Goal: Information Seeking & Learning: Learn about a topic

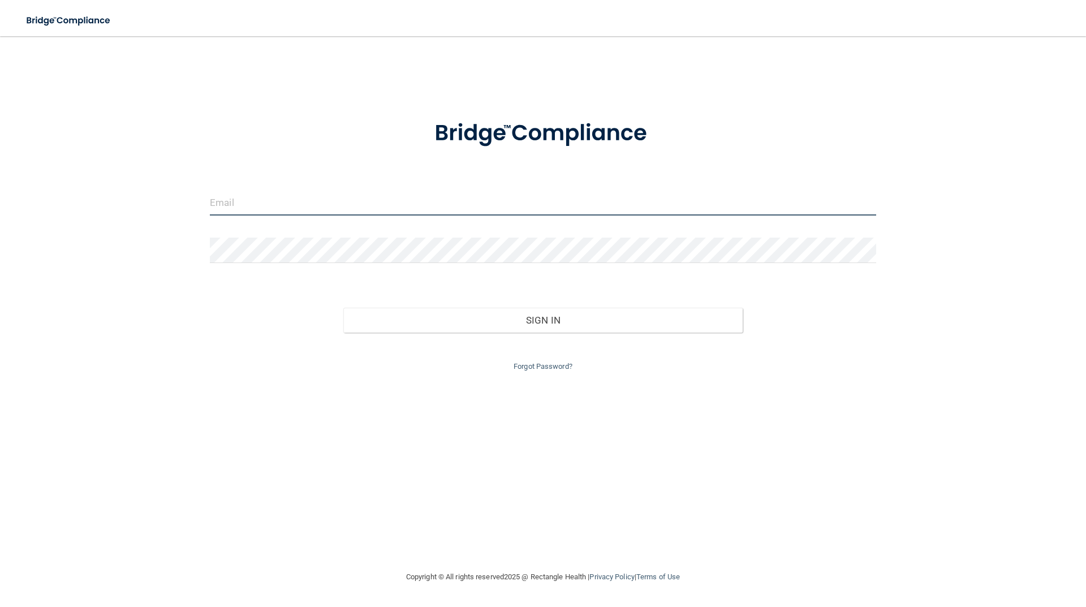
type input "[EMAIL_ADDRESS][DOMAIN_NAME]"
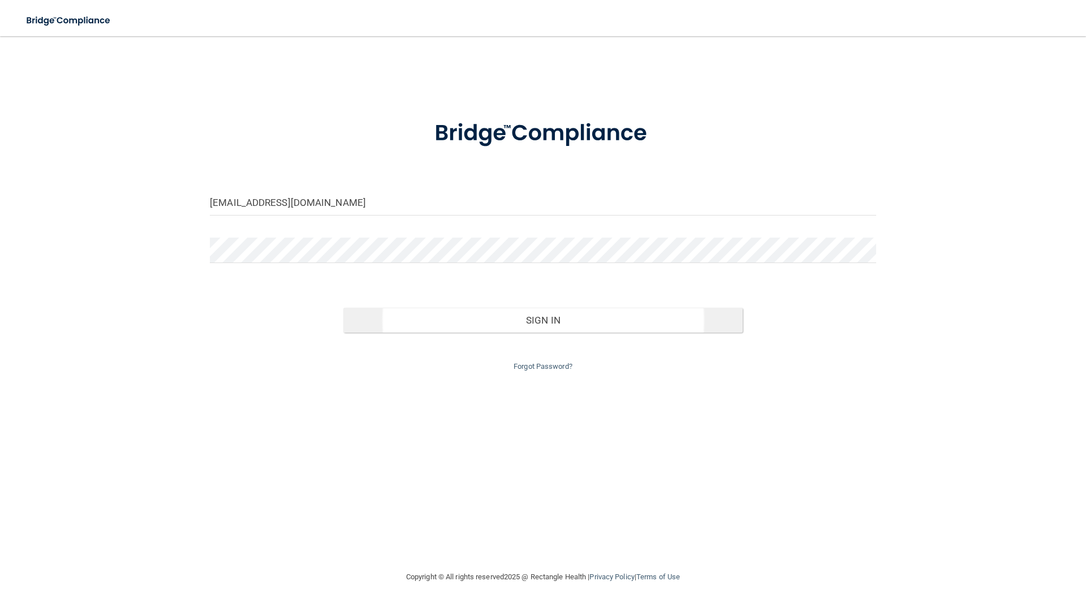
drag, startPoint x: 432, startPoint y: 436, endPoint x: 463, endPoint y: 331, distance: 109.2
click at [432, 433] on div "[EMAIL_ADDRESS][DOMAIN_NAME] Invalid email/password. You don't have permission …" at bounding box center [543, 303] width 1041 height 511
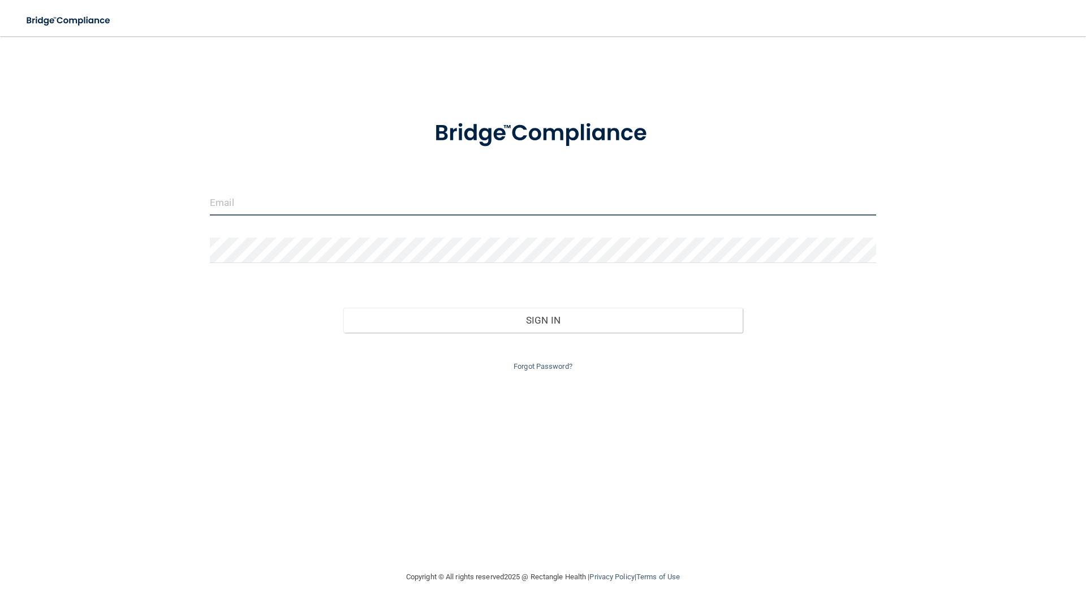
type input "[EMAIL_ADDRESS][DOMAIN_NAME]"
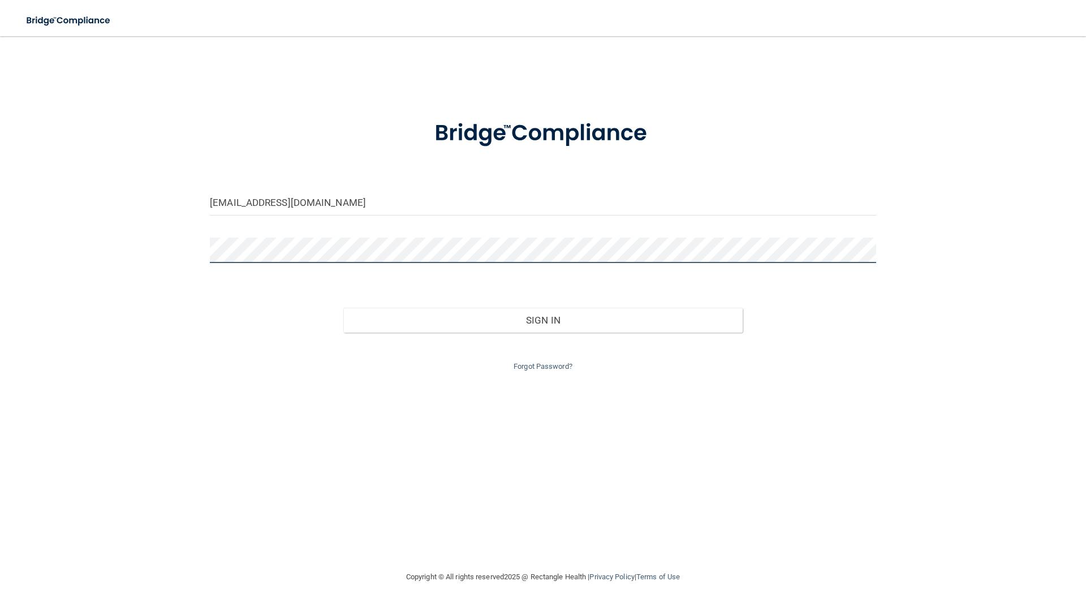
click at [196, 247] on div "ashlyn@vanlaeckenortho.com Invalid email/password. You don't have permission to…" at bounding box center [543, 303] width 1041 height 511
drag, startPoint x: 206, startPoint y: 247, endPoint x: 226, endPoint y: 278, distance: 37.2
click at [226, 278] on form "ashlyn@vanlaeckenortho.com Invalid email/password. You don't have permission to…" at bounding box center [543, 238] width 666 height 269
click at [236, 308] on div "Sign In" at bounding box center [542, 309] width 683 height 48
click at [179, 251] on div "ashlyn@vanlaeckenortho.com Invalid email/password. You don't have permission to…" at bounding box center [543, 303] width 1041 height 511
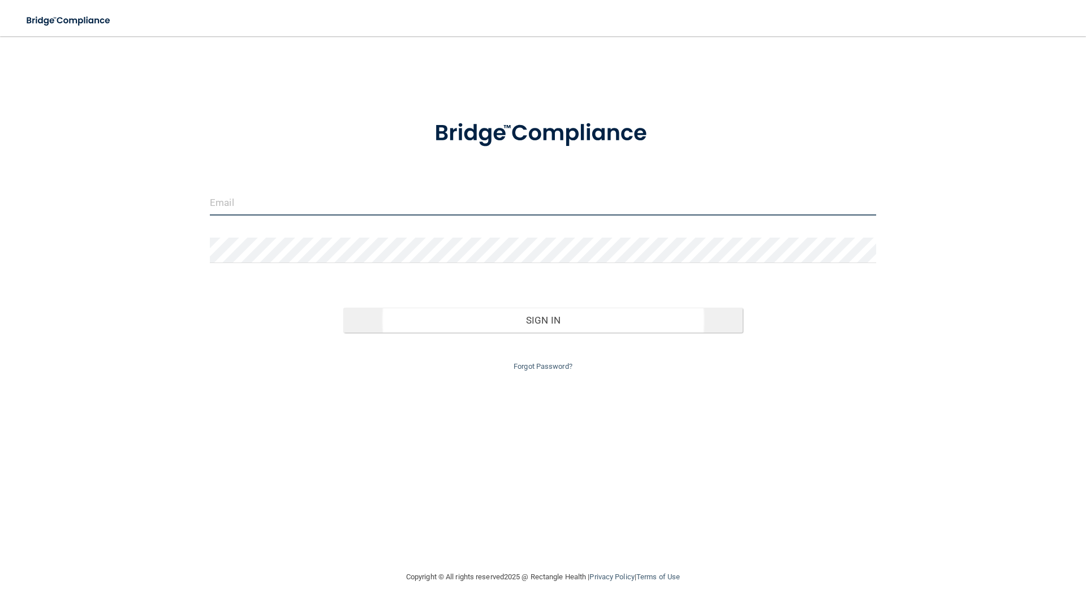
type input "[EMAIL_ADDRESS][DOMAIN_NAME]"
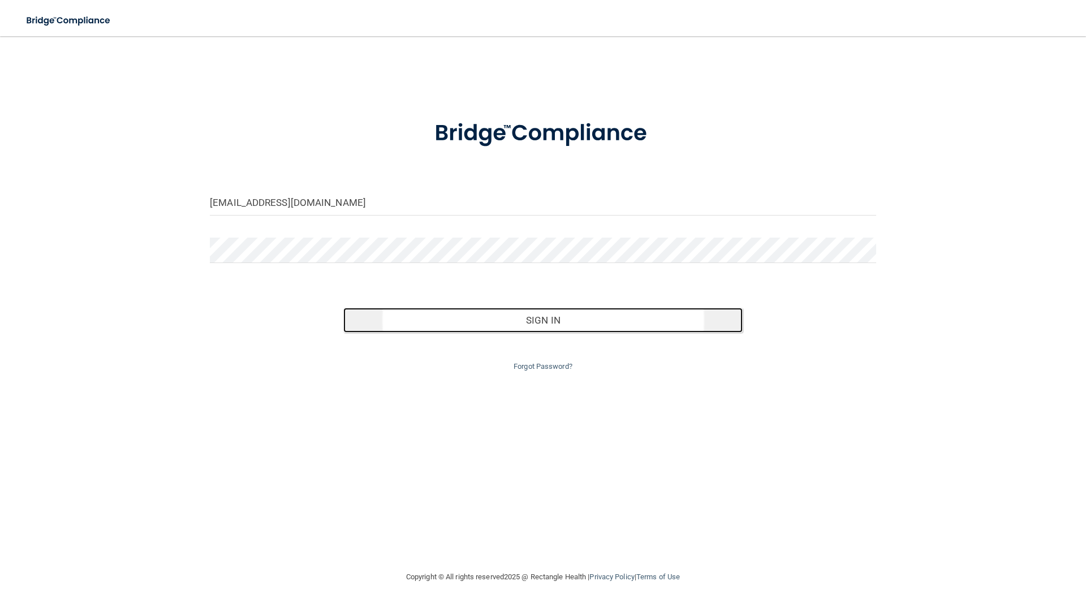
click at [526, 318] on button "Sign In" at bounding box center [543, 320] width 400 height 25
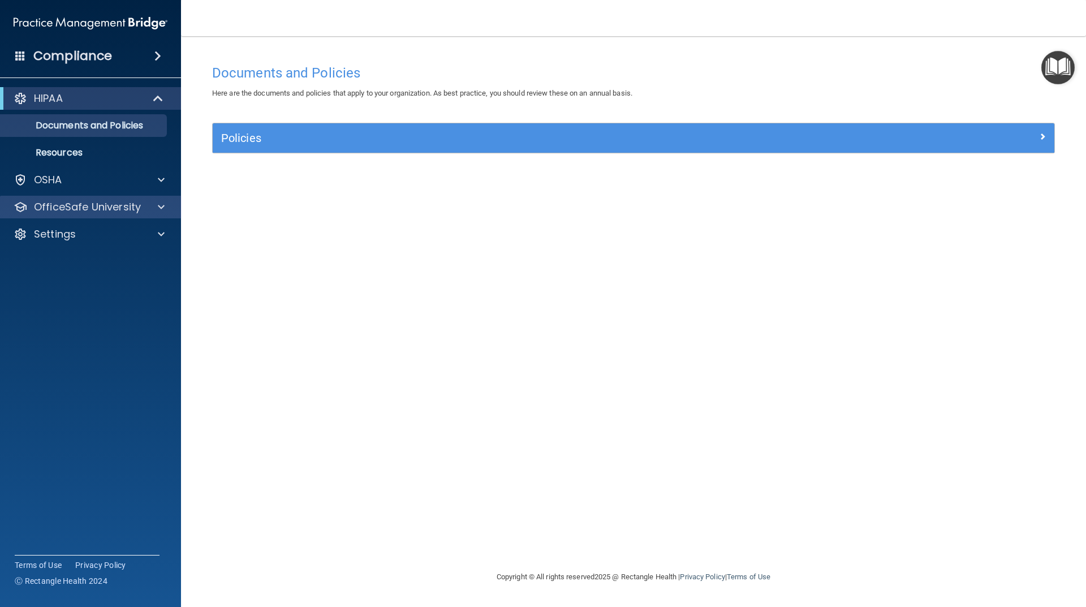
click at [101, 198] on div "OfficeSafe University" at bounding box center [91, 207] width 182 height 23
click at [162, 203] on span at bounding box center [161, 207] width 7 height 14
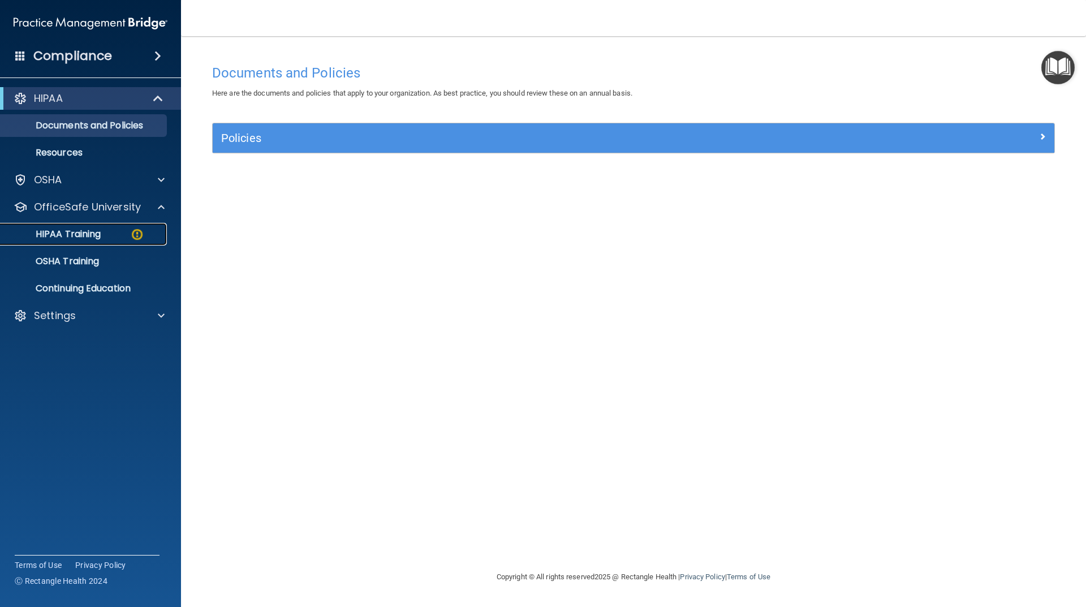
click at [122, 233] on div "HIPAA Training" at bounding box center [84, 234] width 154 height 11
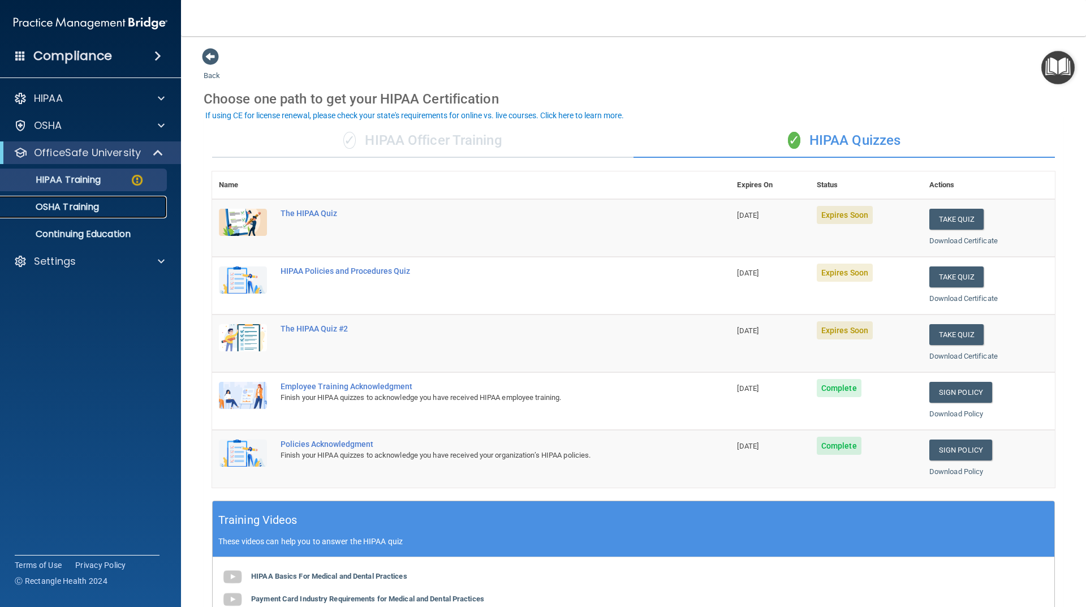
click at [79, 208] on p "OSHA Training" at bounding box center [53, 206] width 92 height 11
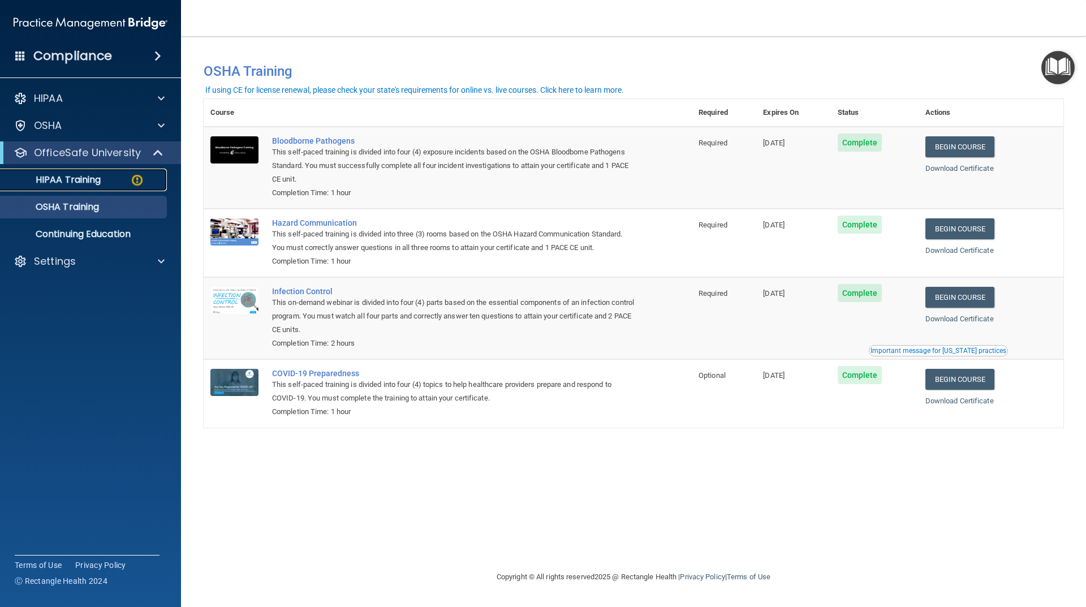
click at [105, 180] on div "HIPAA Training" at bounding box center [84, 179] width 154 height 11
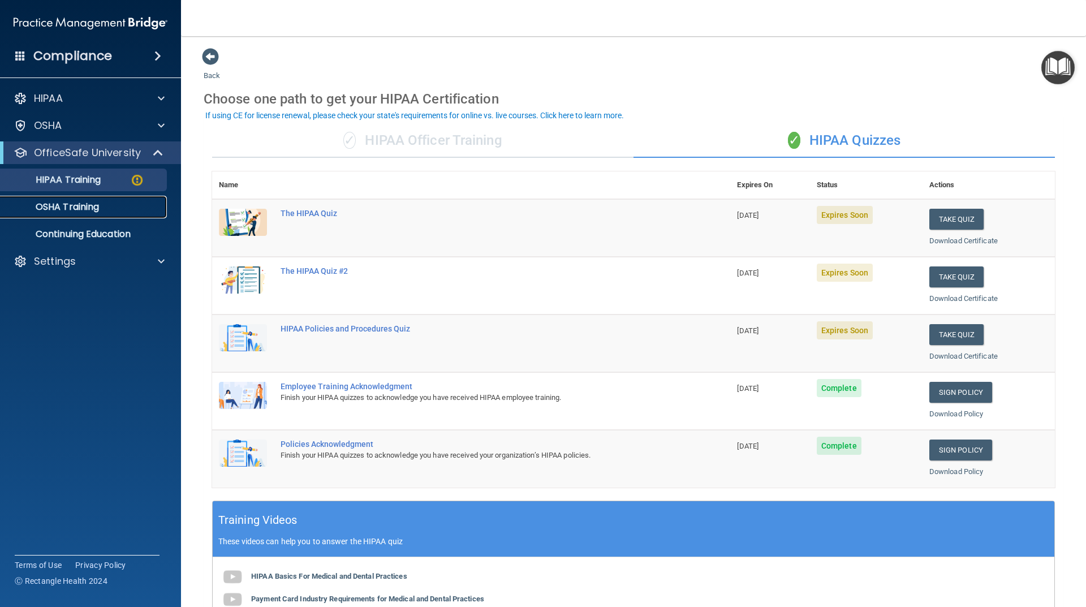
click at [82, 208] on p "OSHA Training" at bounding box center [53, 206] width 92 height 11
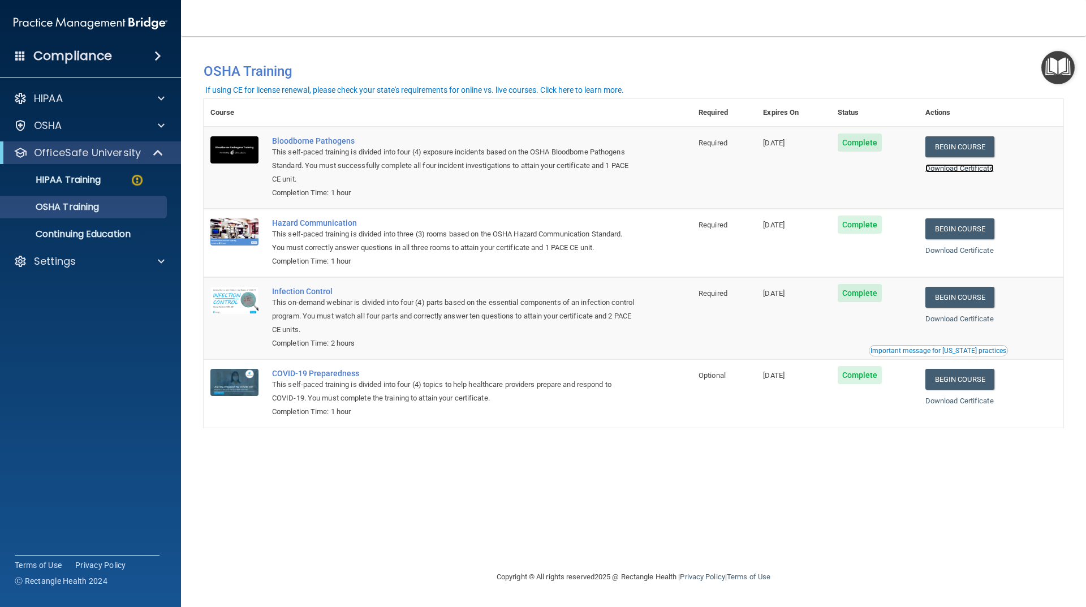
click at [975, 170] on link "Download Certificate" at bounding box center [959, 168] width 68 height 8
click at [83, 180] on p "HIPAA Training" at bounding box center [53, 179] width 93 height 11
